Goal: Task Accomplishment & Management: Manage account settings

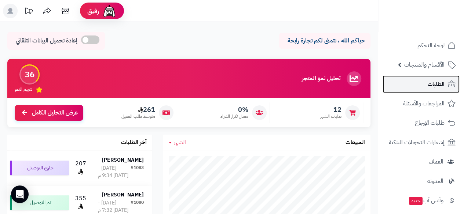
click at [430, 84] on span "الطلبات" at bounding box center [435, 84] width 17 height 10
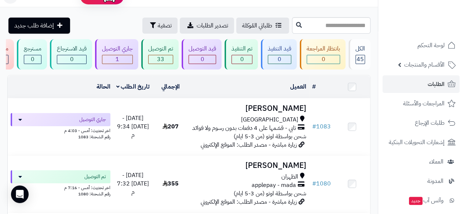
scroll to position [19, 0]
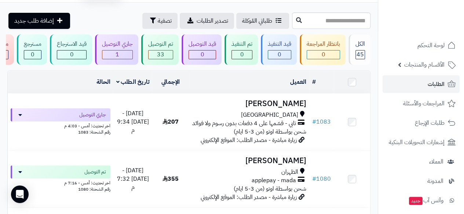
drag, startPoint x: 376, startPoint y: 137, endPoint x: 379, endPoint y: 132, distance: 5.1
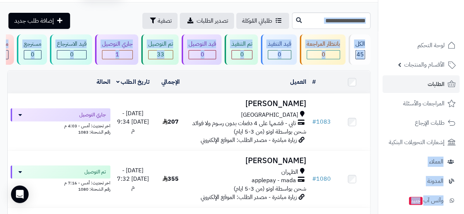
click at [379, 132] on ul "لوحة التحكم الأقسام والمنتجات المنتجات مخزون الخيارات الأقسام الماركات مواصفات …" at bounding box center [421, 191] width 86 height 309
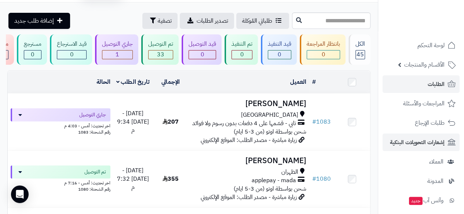
drag, startPoint x: 379, startPoint y: 132, endPoint x: 383, endPoint y: 138, distance: 6.9
click at [383, 138] on ul "لوحة التحكم الأقسام والمنتجات المنتجات مخزون الخيارات الأقسام الماركات مواصفات …" at bounding box center [421, 191] width 86 height 309
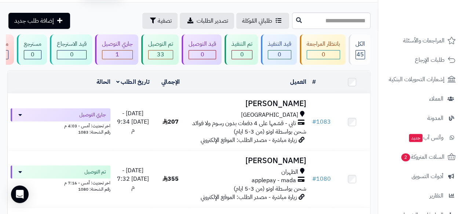
scroll to position [63, 0]
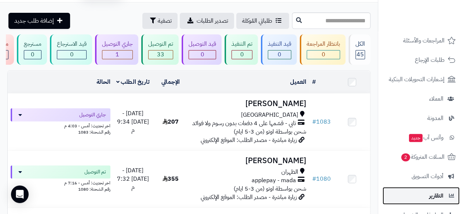
click at [414, 200] on link "التقارير" at bounding box center [420, 196] width 77 height 18
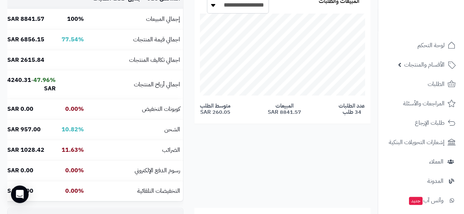
scroll to position [132, 0]
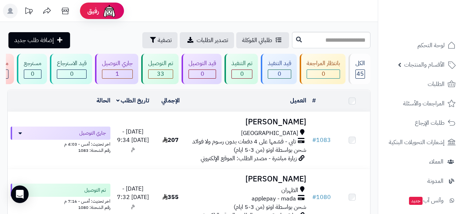
scroll to position [19, 0]
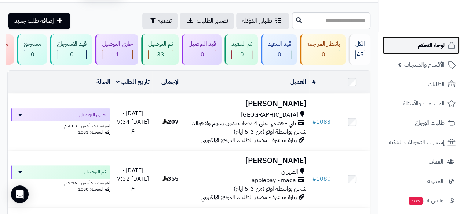
click at [438, 46] on span "لوحة التحكم" at bounding box center [431, 45] width 27 height 10
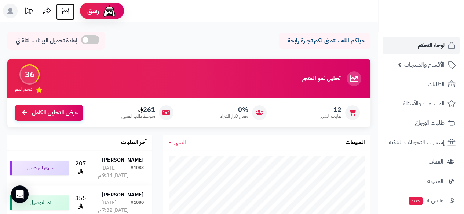
click at [65, 11] on icon at bounding box center [65, 11] width 7 height 7
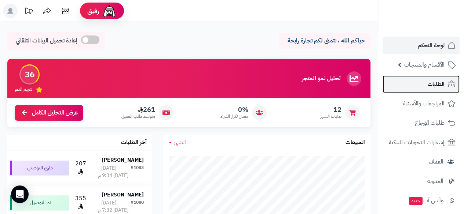
click at [439, 83] on span "الطلبات" at bounding box center [435, 84] width 17 height 10
